Goal: Information Seeking & Learning: Learn about a topic

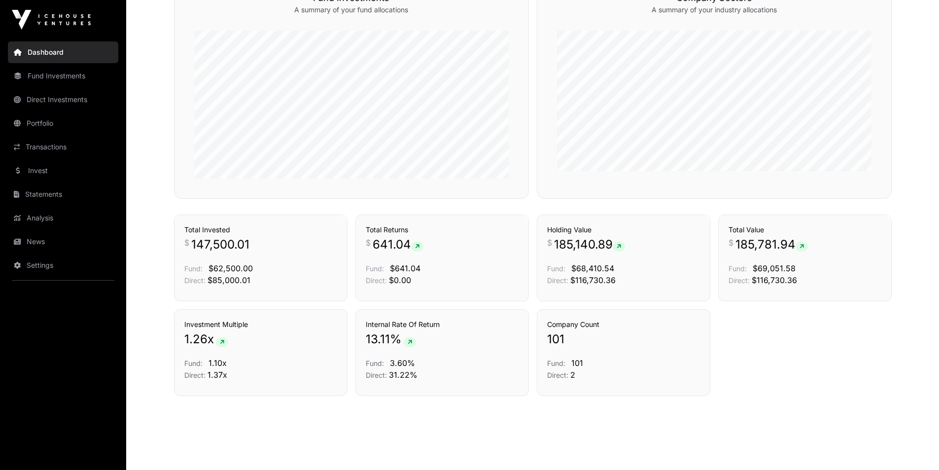
scroll to position [612, 0]
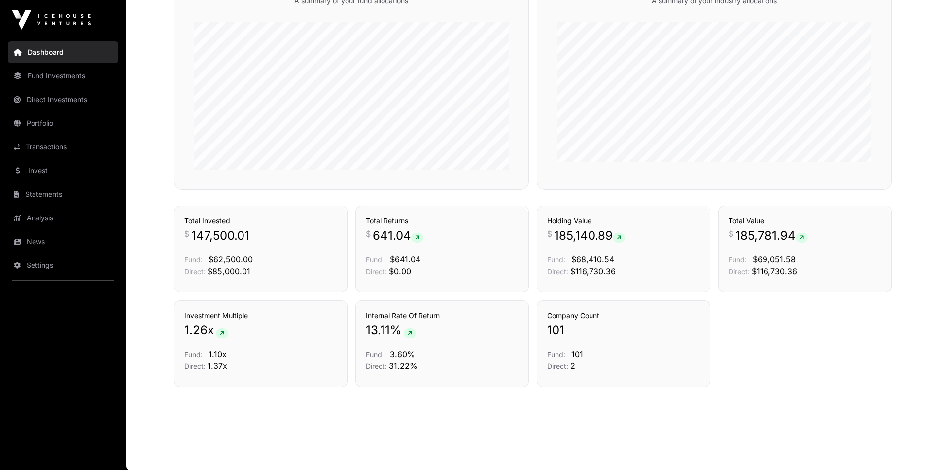
drag, startPoint x: 314, startPoint y: 422, endPoint x: 170, endPoint y: 286, distance: 198.1
click at [69, 85] on link "Fund Investments" at bounding box center [63, 76] width 110 height 22
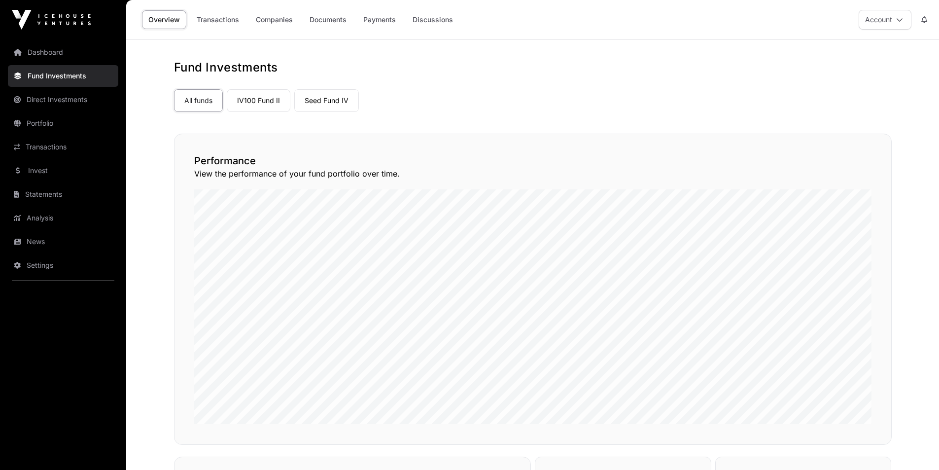
click at [354, 95] on link "Seed Fund IV" at bounding box center [326, 100] width 65 height 23
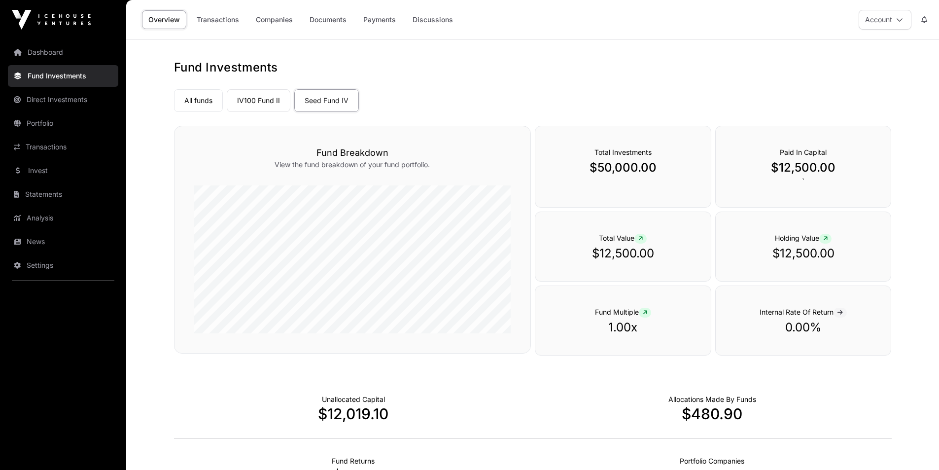
drag, startPoint x: 450, startPoint y: 97, endPoint x: 599, endPoint y: 89, distance: 149.1
click at [599, 89] on div "All funds IV100 Fund II Seed Fund IV" at bounding box center [533, 98] width 718 height 27
click at [340, 23] on link "Documents" at bounding box center [328, 19] width 50 height 19
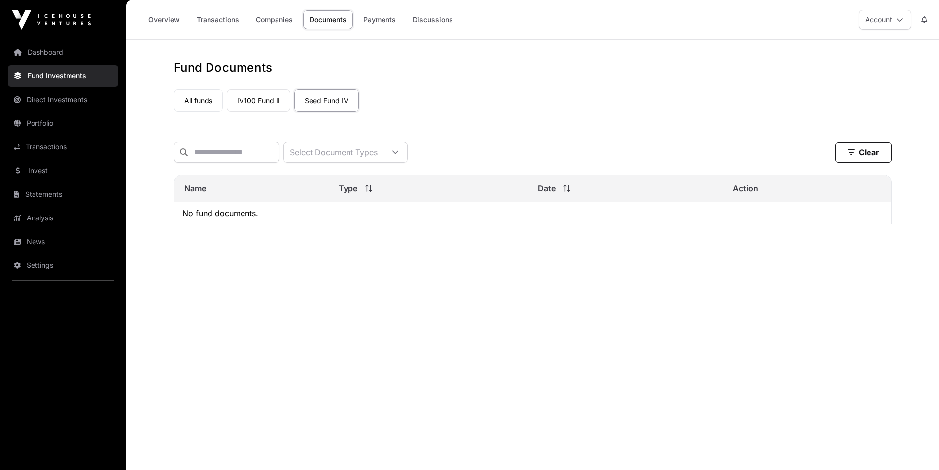
click at [277, 16] on link "Companies" at bounding box center [274, 19] width 50 height 19
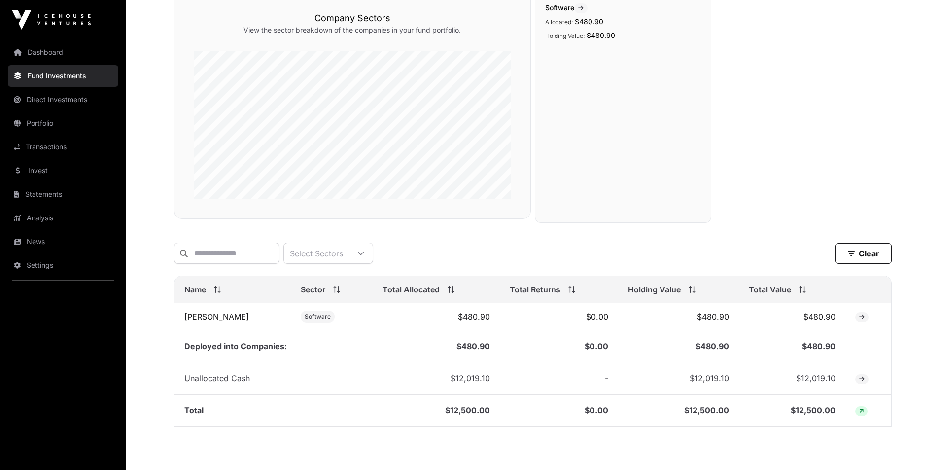
scroll to position [148, 0]
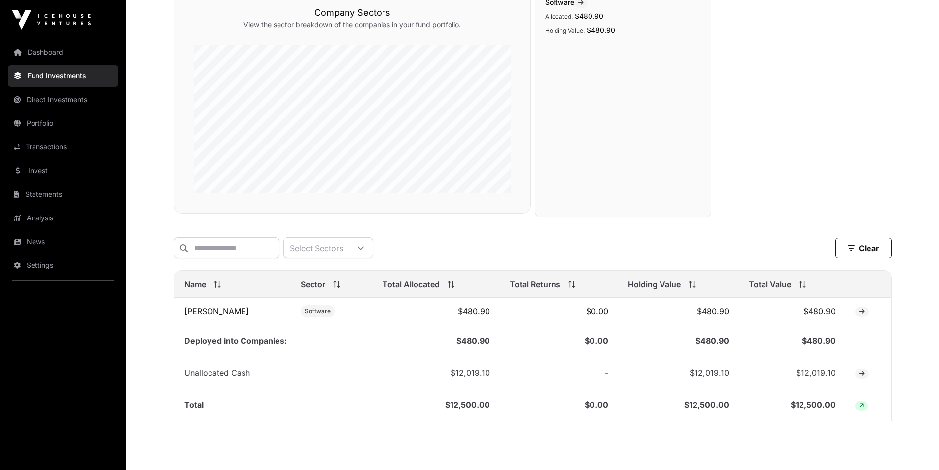
click at [198, 316] on link "[PERSON_NAME]" at bounding box center [216, 311] width 65 height 10
